Goal: Task Accomplishment & Management: Complete application form

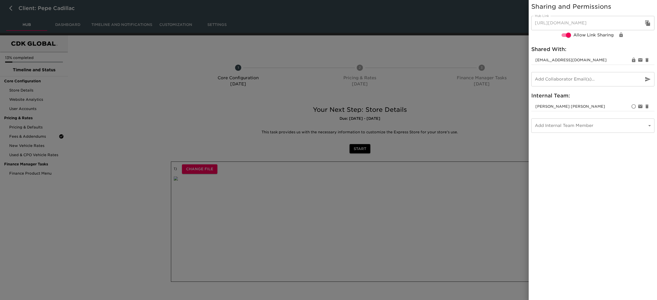
click at [648, 26] on button "button" at bounding box center [647, 23] width 12 height 12
click at [647, 23] on icon "button" at bounding box center [647, 23] width 5 height 6
click at [98, 76] on div at bounding box center [328, 150] width 657 height 300
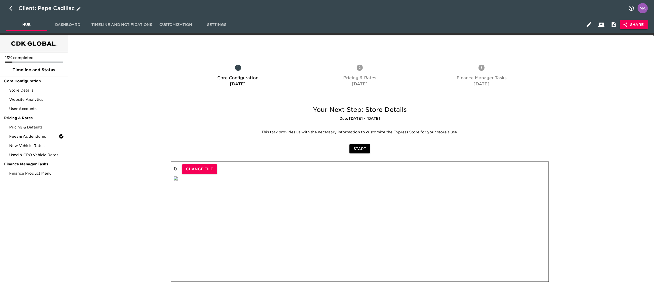
click at [77, 6] on icon "button" at bounding box center [78, 8] width 5 height 5
click at [10, 10] on icon "button" at bounding box center [12, 8] width 6 height 6
select select "10"
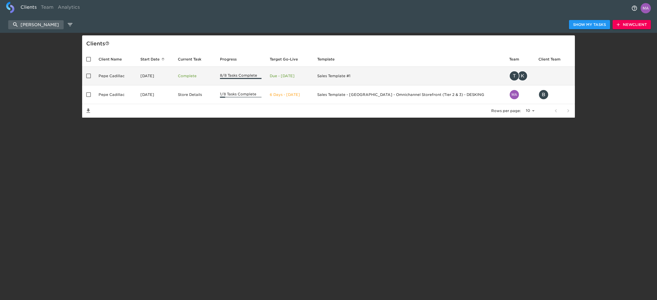
click at [115, 77] on td "Pepe Cadillac" at bounding box center [115, 76] width 42 height 19
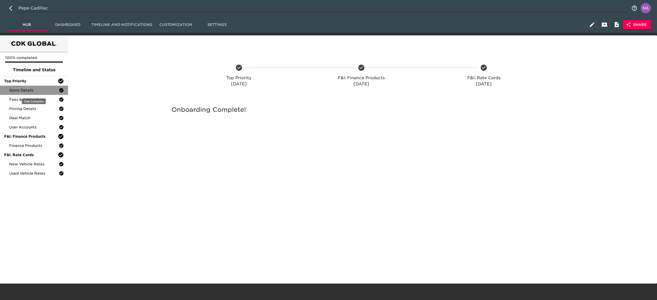
click at [36, 92] on span "Store Details" at bounding box center [34, 90] width 50 height 5
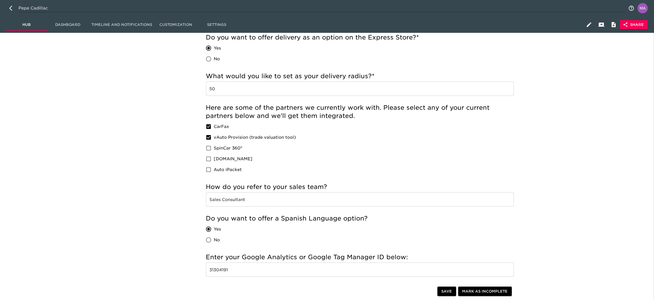
scroll to position [462, 0]
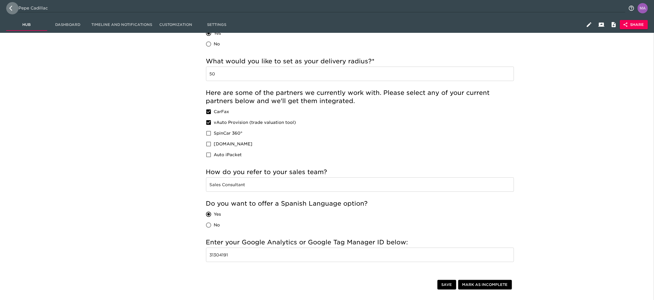
click at [8, 8] on button "button" at bounding box center [12, 8] width 12 height 12
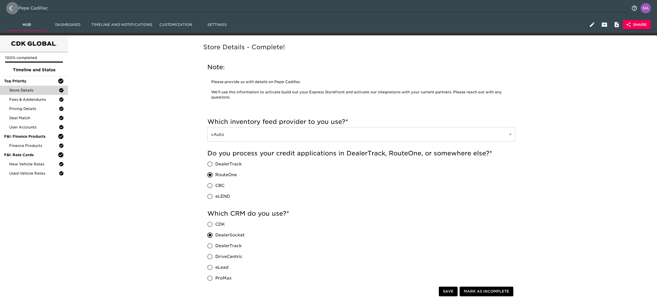
select select "10"
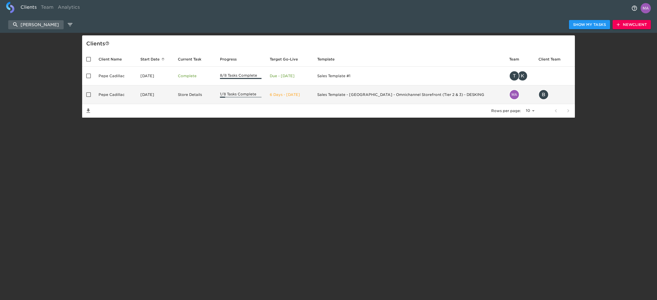
click at [451, 98] on td "Sales Template - [GEOGRAPHIC_DATA] - Omnichannel Storefront (Tier 2 & 3) - DESK…" at bounding box center [409, 94] width 192 height 19
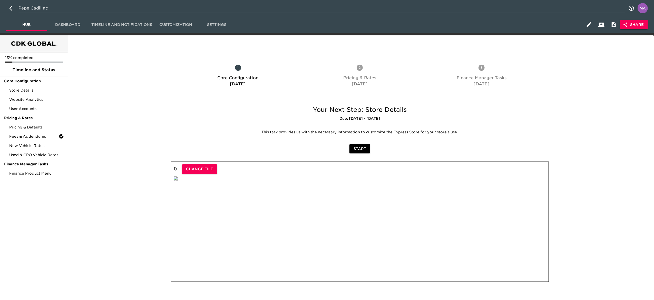
click at [639, 27] on span "Share" at bounding box center [634, 25] width 20 height 6
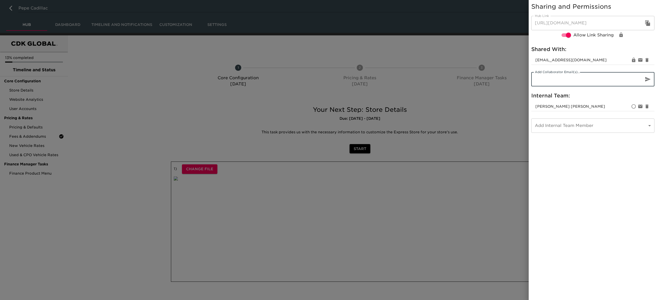
click at [595, 80] on input "email" at bounding box center [585, 79] width 108 height 14
type input "s"
drag, startPoint x: 565, startPoint y: 81, endPoint x: 565, endPoint y: 78, distance: 3.3
click at [565, 81] on input "email" at bounding box center [585, 79] width 108 height 14
paste input ""[PERSON_NAME][EMAIL_ADDRESS][DOMAIN_NAME]" <[PERSON_NAME][EMAIL_ADDRESS][DOMAI…"
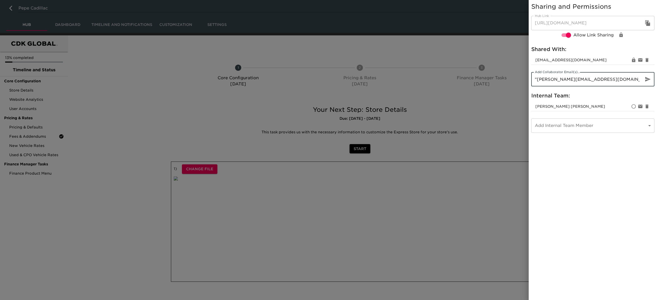
scroll to position [0, 9]
click at [585, 80] on input ""[PERSON_NAME][EMAIL_ADDRESS][DOMAIN_NAME]" <[PERSON_NAME][EMAIL_ADDRESS][DOMAI…" at bounding box center [585, 79] width 108 height 14
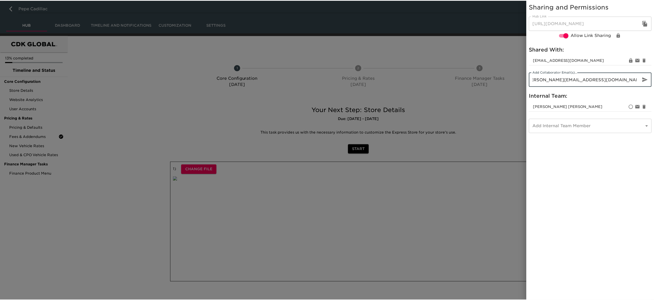
scroll to position [0, 0]
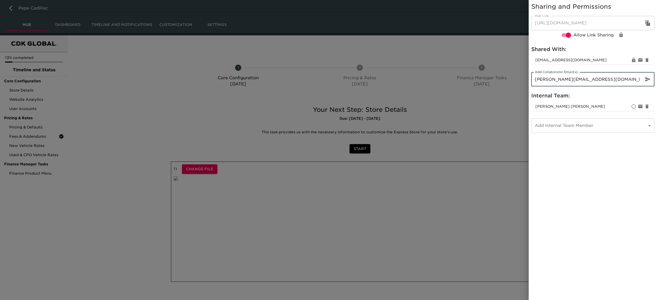
click at [608, 79] on input "[PERSON_NAME][EMAIL_ADDRESS][DOMAIN_NAME]>" at bounding box center [585, 79] width 108 height 14
type input "[PERSON_NAME][EMAIL_ADDRESS][DOMAIN_NAME]"
click at [646, 81] on icon "button" at bounding box center [647, 79] width 5 height 5
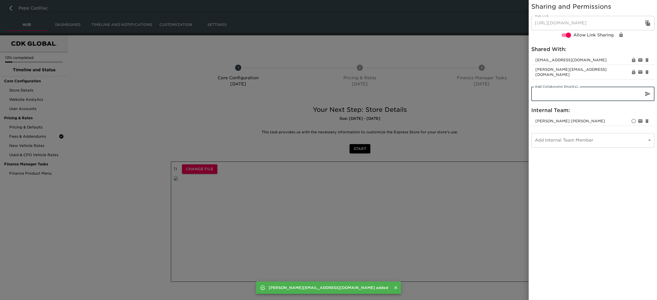
click at [575, 92] on input "email" at bounding box center [585, 94] width 108 height 14
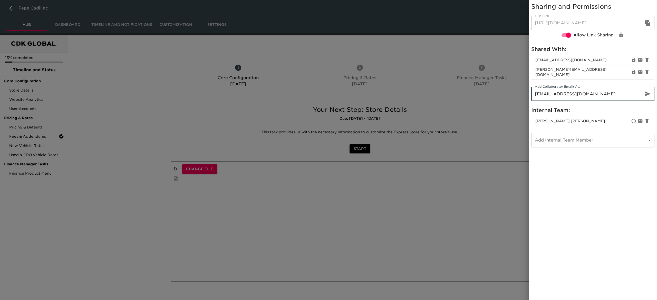
type input "[EMAIL_ADDRESS][DOMAIN_NAME]"
click at [649, 92] on icon "button" at bounding box center [647, 94] width 5 height 5
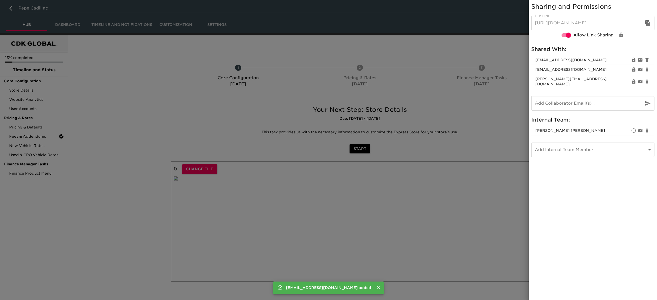
click at [631, 187] on div "Sharing and Permissions Hub Link [URL][DOMAIN_NAME] Hub Link Allow Link Sharing…" at bounding box center [592, 150] width 128 height 300
click at [97, 107] on div at bounding box center [328, 150] width 657 height 300
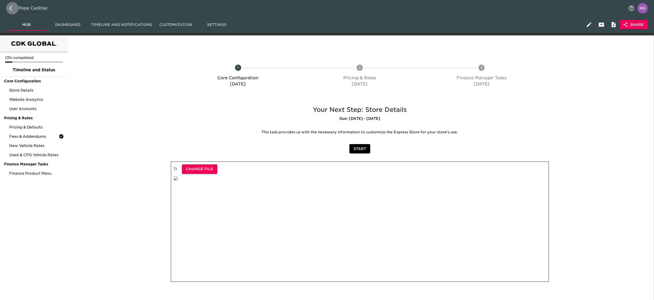
click at [9, 10] on button "button" at bounding box center [12, 8] width 12 height 12
select select "10"
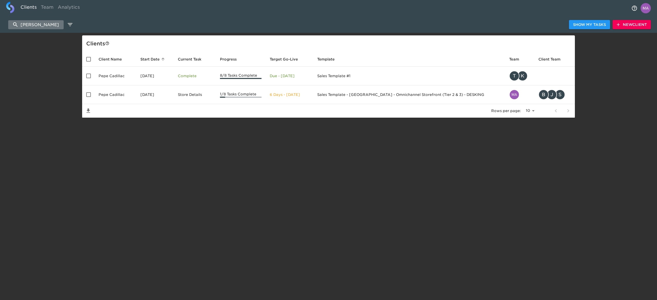
click at [47, 22] on input "[PERSON_NAME]" at bounding box center [35, 24] width 55 height 9
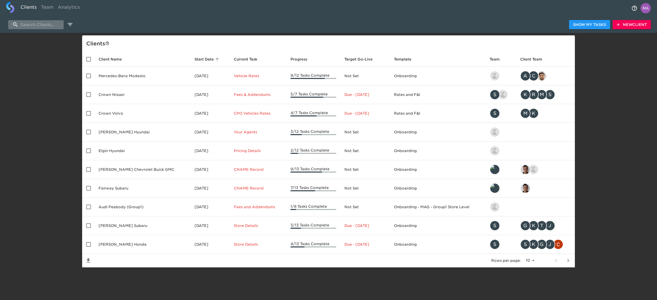
click at [51, 24] on input "search" at bounding box center [35, 24] width 55 height 9
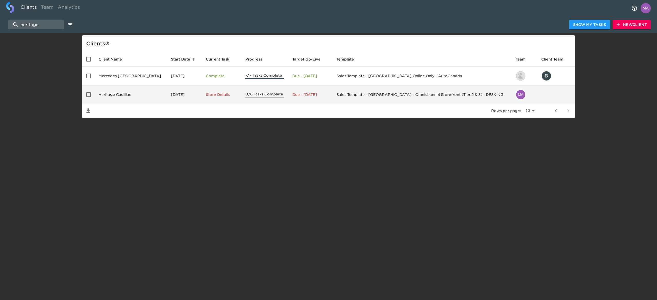
type input "heritage"
click at [140, 98] on td "Heritage Cadillac" at bounding box center [130, 94] width 72 height 19
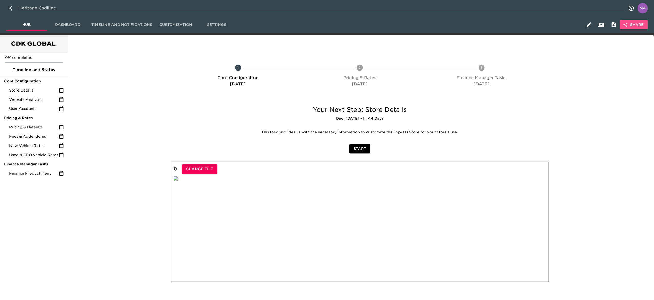
click at [632, 25] on span "Share" at bounding box center [634, 25] width 20 height 6
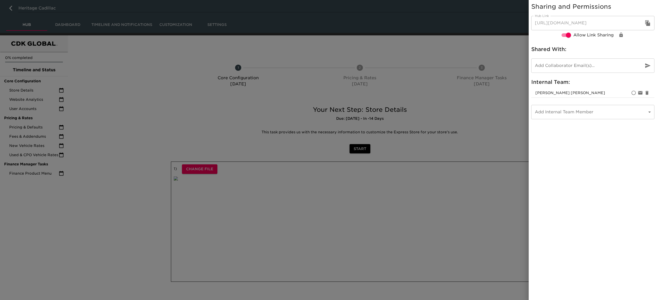
click at [648, 26] on icon "button" at bounding box center [647, 23] width 5 height 6
click at [130, 135] on div at bounding box center [328, 150] width 657 height 300
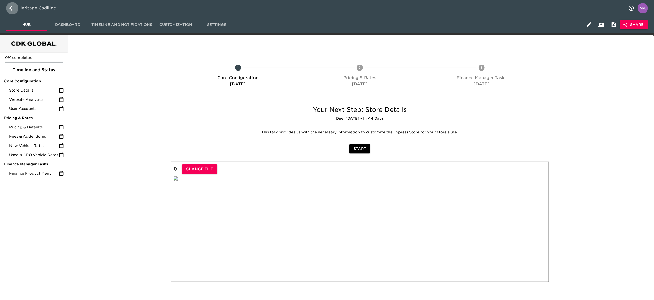
click at [8, 11] on button "button" at bounding box center [12, 8] width 12 height 12
select select "10"
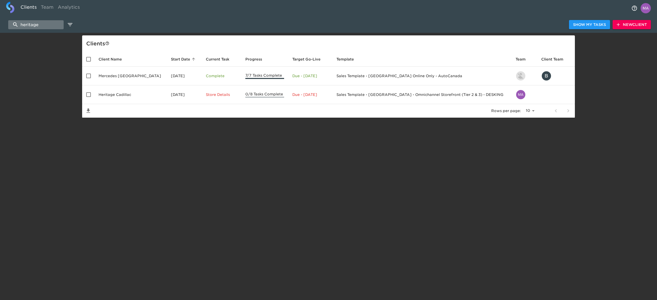
click at [39, 24] on input "heritage" at bounding box center [35, 24] width 55 height 9
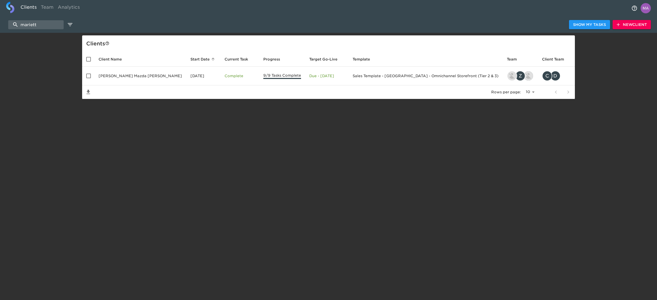
type input "marietta"
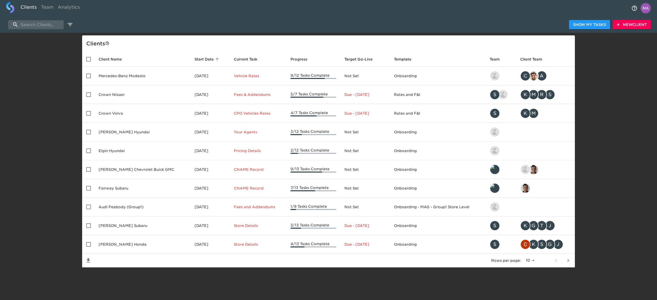
click at [636, 22] on span "New Client" at bounding box center [631, 25] width 30 height 6
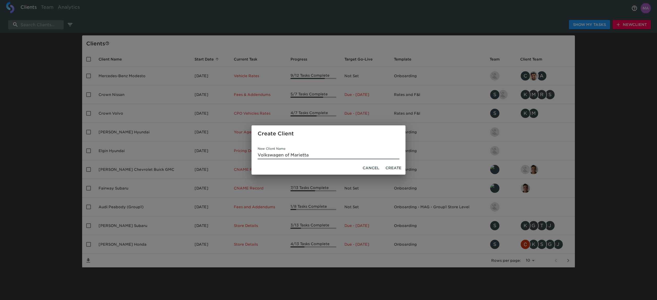
type input "Volkswagen of Marietta"
click at [393, 169] on span "Create" at bounding box center [393, 168] width 16 height 6
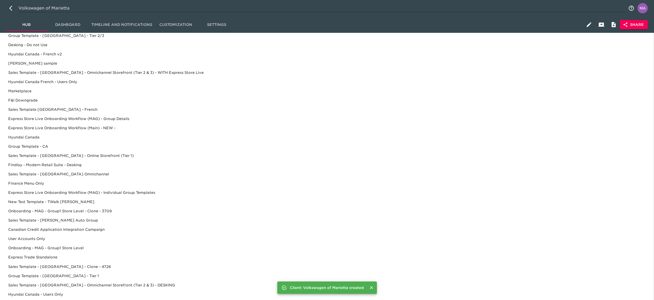
scroll to position [144, 0]
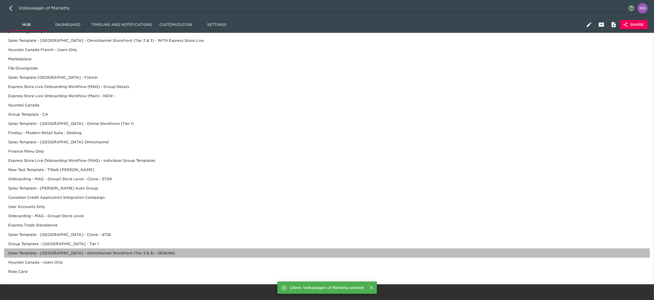
click at [111, 258] on div "Sales Template - [GEOGRAPHIC_DATA] - Omnichannel Storefront (Tier 2 & 3) - DESK…" at bounding box center [327, 262] width 646 height 9
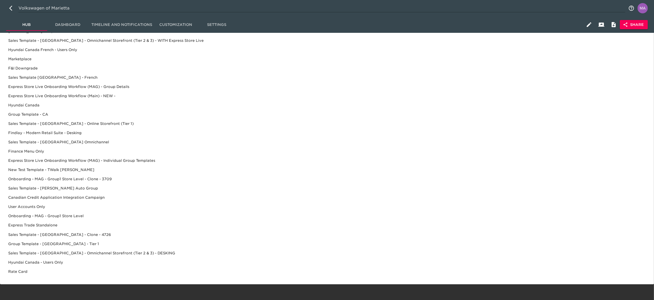
scroll to position [0, 0]
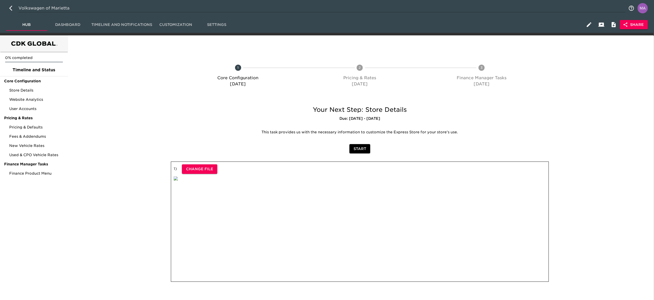
click at [635, 27] on span "Share" at bounding box center [634, 25] width 20 height 6
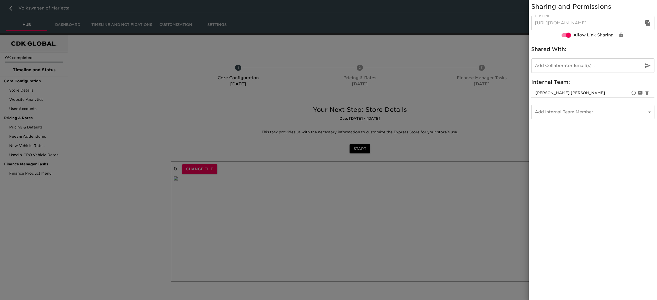
click at [647, 22] on icon "button" at bounding box center [647, 23] width 5 height 6
click at [148, 107] on div at bounding box center [328, 150] width 657 height 300
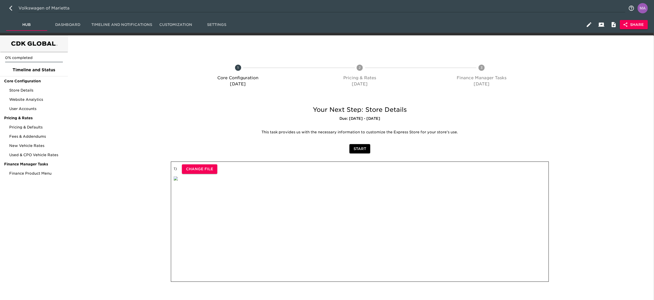
click at [8, 10] on button "button" at bounding box center [12, 8] width 12 height 12
select select "10"
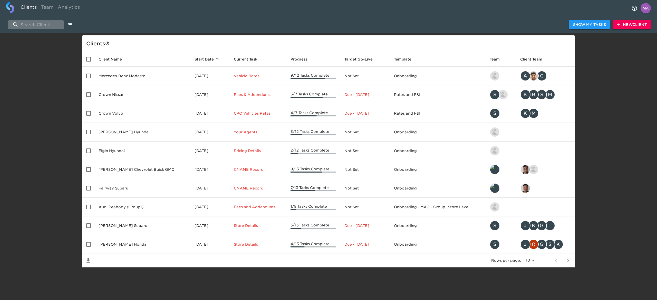
click at [39, 25] on input "search" at bounding box center [35, 24] width 55 height 9
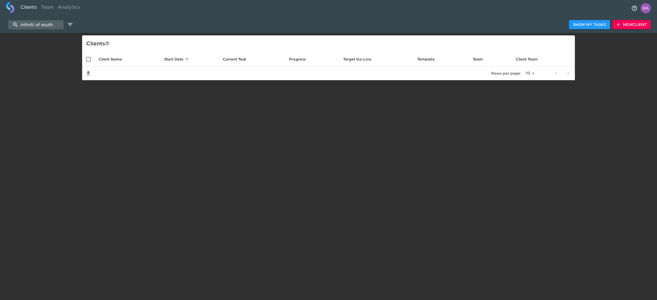
type input "infiniti of south"
click at [630, 24] on span "New Client" at bounding box center [631, 25] width 30 height 6
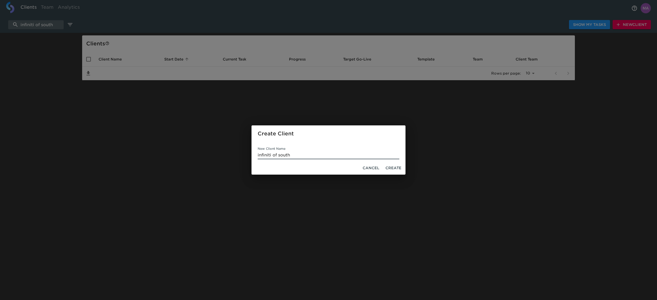
click at [260, 153] on input "infiniti of south" at bounding box center [329, 155] width 142 height 8
type input "Infiniti of [GEOGRAPHIC_DATA]"
click at [399, 167] on span "Create" at bounding box center [393, 168] width 16 height 6
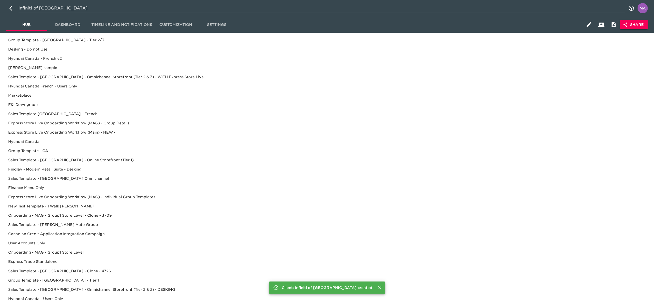
scroll to position [144, 0]
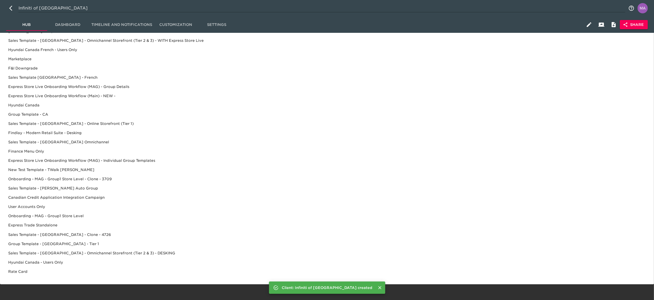
click at [95, 258] on div "Sales Template - [GEOGRAPHIC_DATA] - Omnichannel Storefront (Tier 2 & 3) - DESK…" at bounding box center [327, 262] width 646 height 9
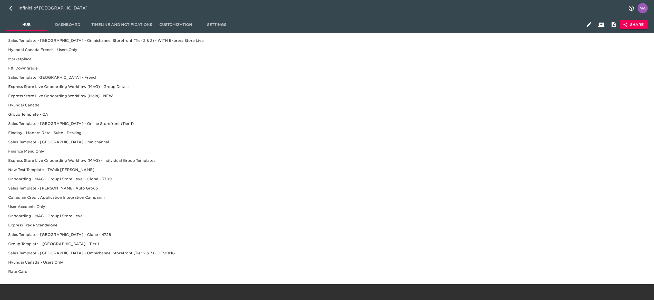
scroll to position [0, 0]
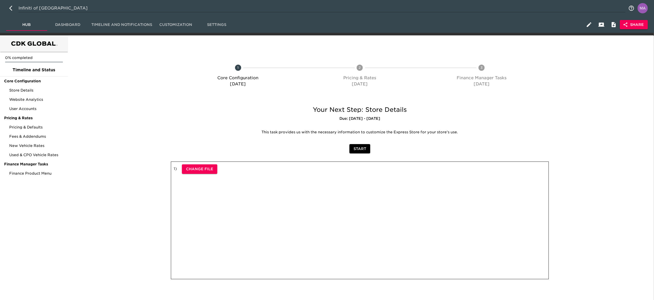
click at [633, 28] on button "Share" at bounding box center [634, 24] width 28 height 9
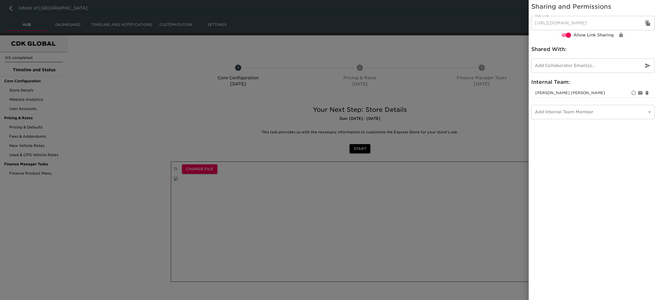
click at [647, 23] on icon "button" at bounding box center [647, 23] width 5 height 6
click at [113, 112] on div at bounding box center [328, 150] width 657 height 300
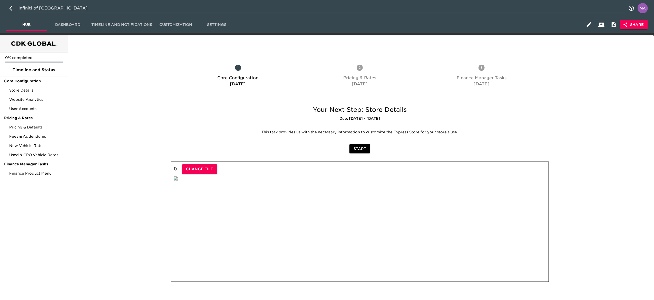
click at [7, 8] on button "button" at bounding box center [12, 8] width 12 height 12
select select "10"
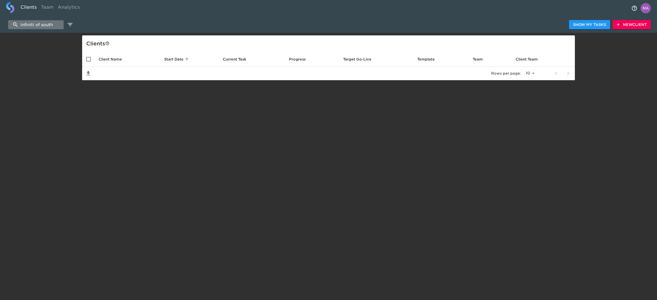
click at [47, 23] on input "infiniti of south" at bounding box center [35, 24] width 55 height 9
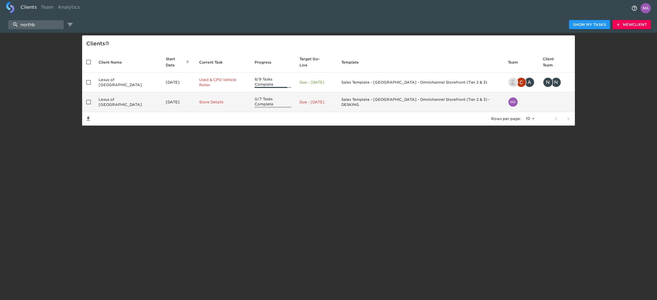
type input "northb"
click at [201, 97] on td "Store Details" at bounding box center [222, 102] width 55 height 20
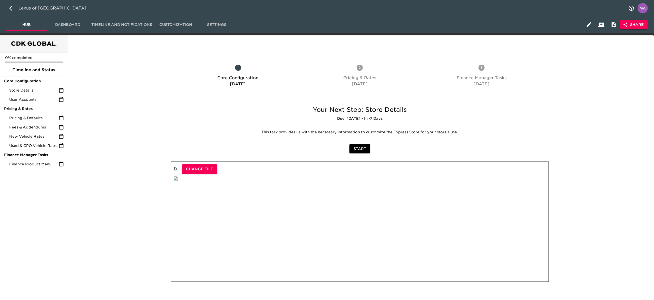
click at [638, 25] on span "Share" at bounding box center [634, 25] width 20 height 6
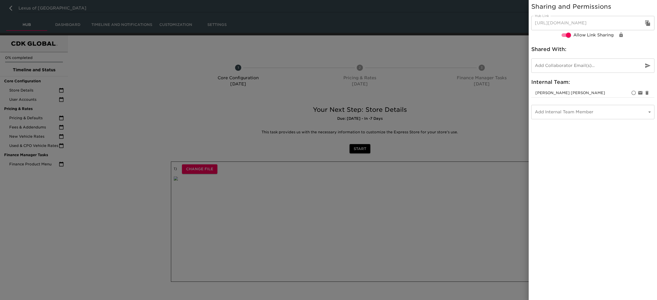
click at [652, 21] on button "button" at bounding box center [647, 23] width 12 height 12
click at [113, 139] on div at bounding box center [328, 150] width 657 height 300
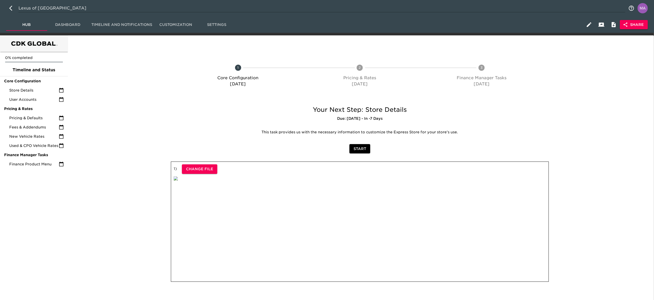
click at [6, 7] on button "button" at bounding box center [12, 8] width 12 height 12
select select "10"
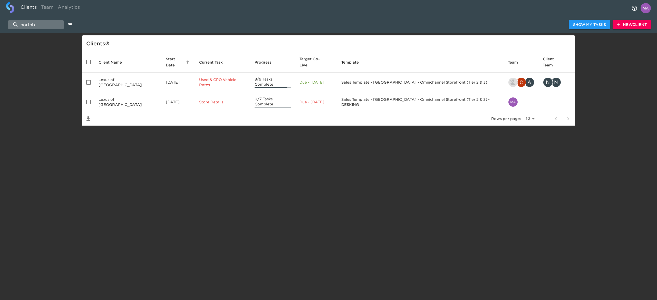
click at [51, 25] on input "northb" at bounding box center [35, 24] width 55 height 9
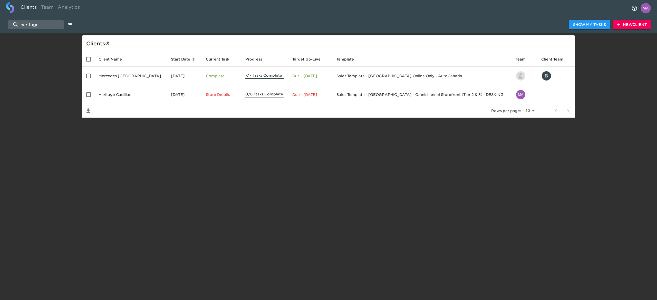
type input "heritage"
click at [625, 22] on span "New Client" at bounding box center [631, 25] width 30 height 6
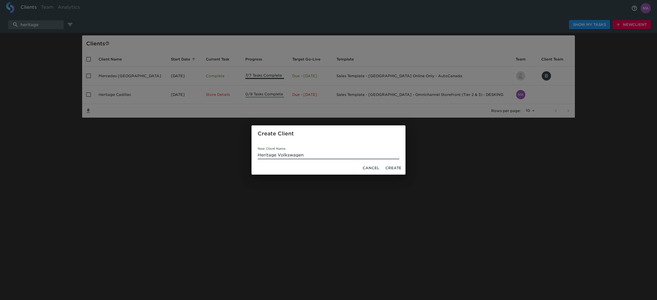
type input "Heritage Volkswagen"
click at [395, 167] on span "Create" at bounding box center [393, 168] width 16 height 6
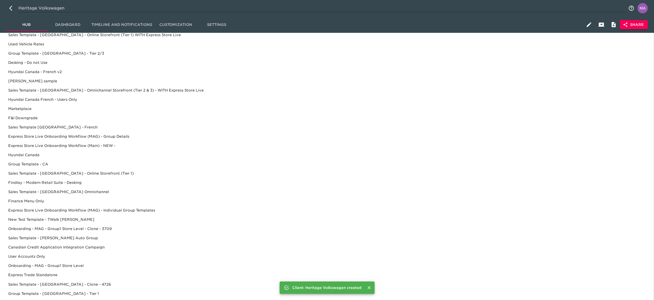
scroll to position [144, 0]
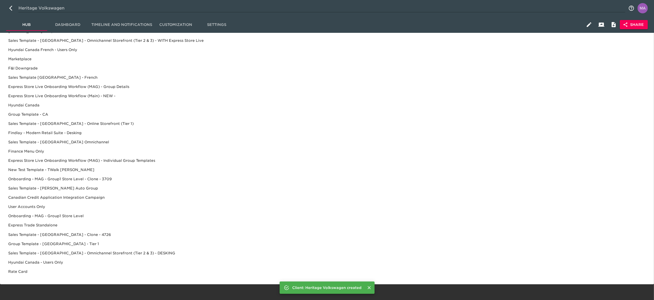
click at [112, 258] on div "Sales Template - [GEOGRAPHIC_DATA] - Omnichannel Storefront (Tier 2 & 3) - DESK…" at bounding box center [327, 262] width 646 height 9
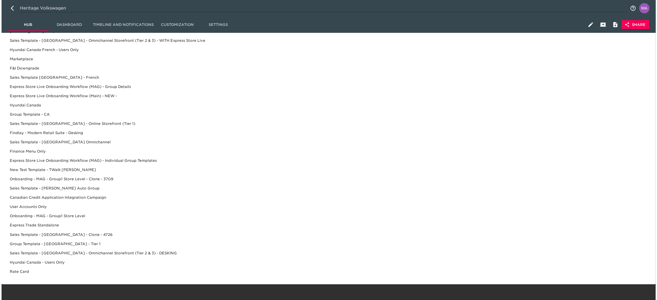
scroll to position [0, 0]
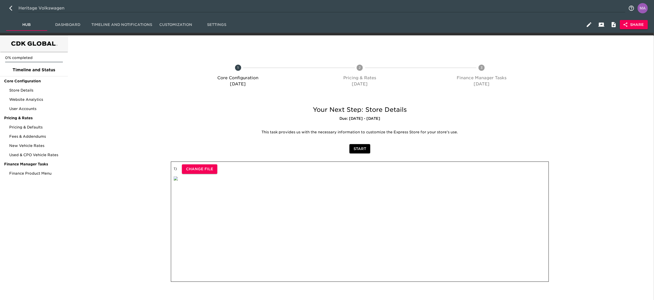
click at [635, 27] on span "Share" at bounding box center [634, 25] width 20 height 6
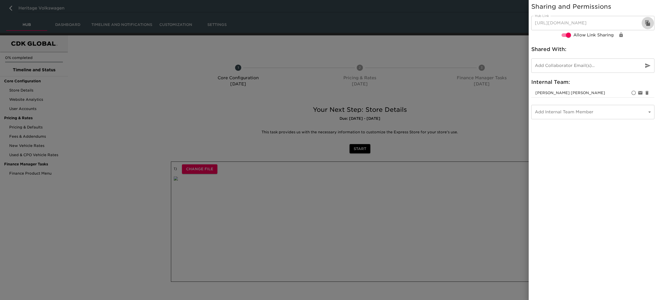
click at [645, 22] on icon "button" at bounding box center [647, 23] width 5 height 6
drag, startPoint x: 131, startPoint y: 113, endPoint x: 120, endPoint y: 95, distance: 21.4
click at [131, 113] on div at bounding box center [328, 150] width 657 height 300
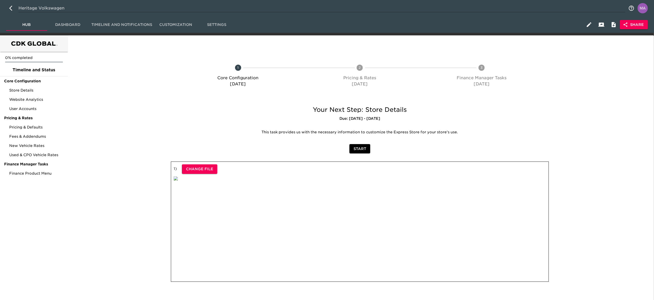
click at [74, 6] on input "Heritage Volkswagen" at bounding box center [321, 8] width 607 height 8
type input "Heritage Volkswagen of [GEOGRAPHIC_DATA]"
click at [116, 229] on div at bounding box center [117, 222] width 97 height 133
click at [14, 6] on icon "button" at bounding box center [12, 8] width 6 height 6
select select "10"
